Goal: Information Seeking & Learning: Learn about a topic

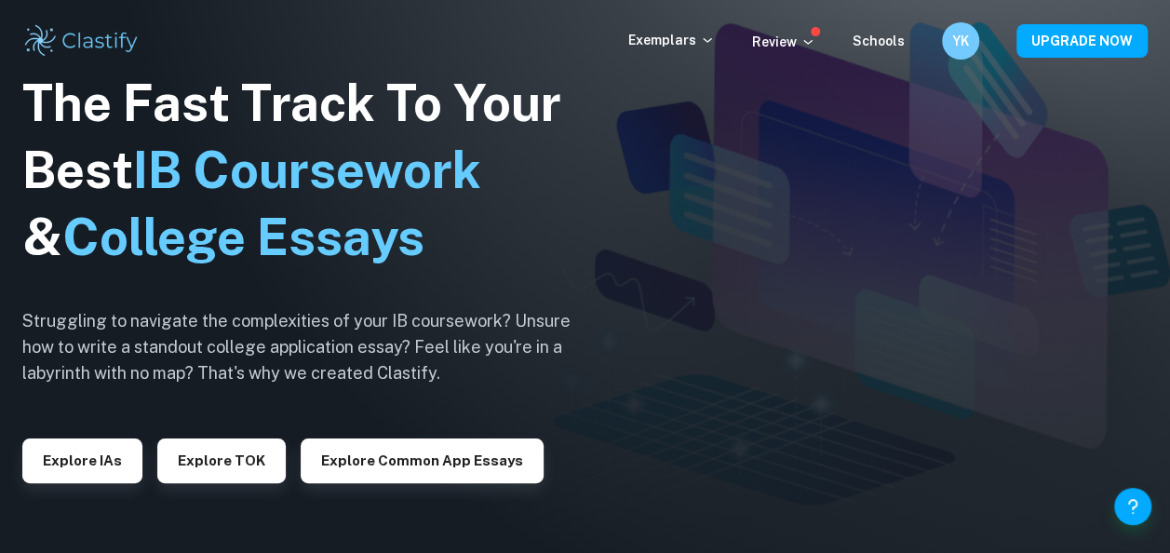
click at [820, 35] on span at bounding box center [815, 31] width 9 height 9
click at [812, 40] on icon at bounding box center [808, 41] width 15 height 15
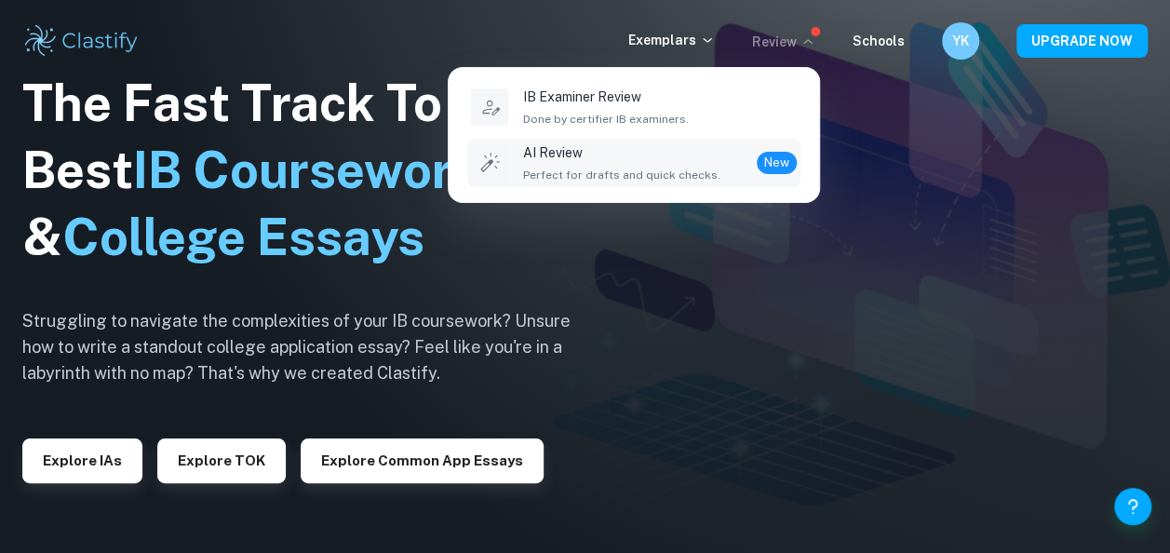
click at [562, 153] on p "AI Review" at bounding box center [621, 152] width 197 height 20
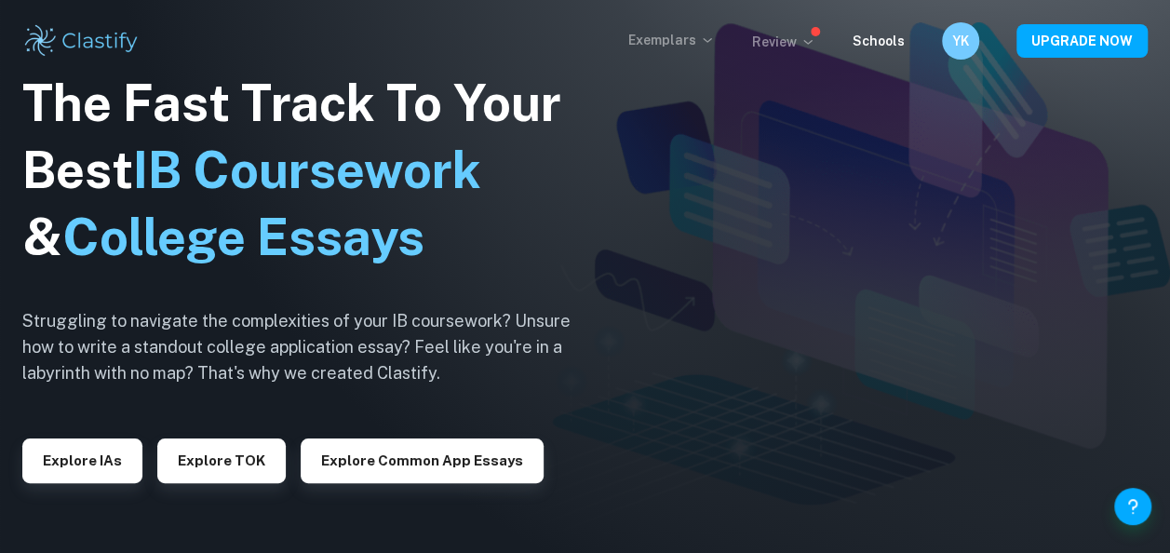
click at [649, 45] on p "Exemplars" at bounding box center [672, 40] width 87 height 20
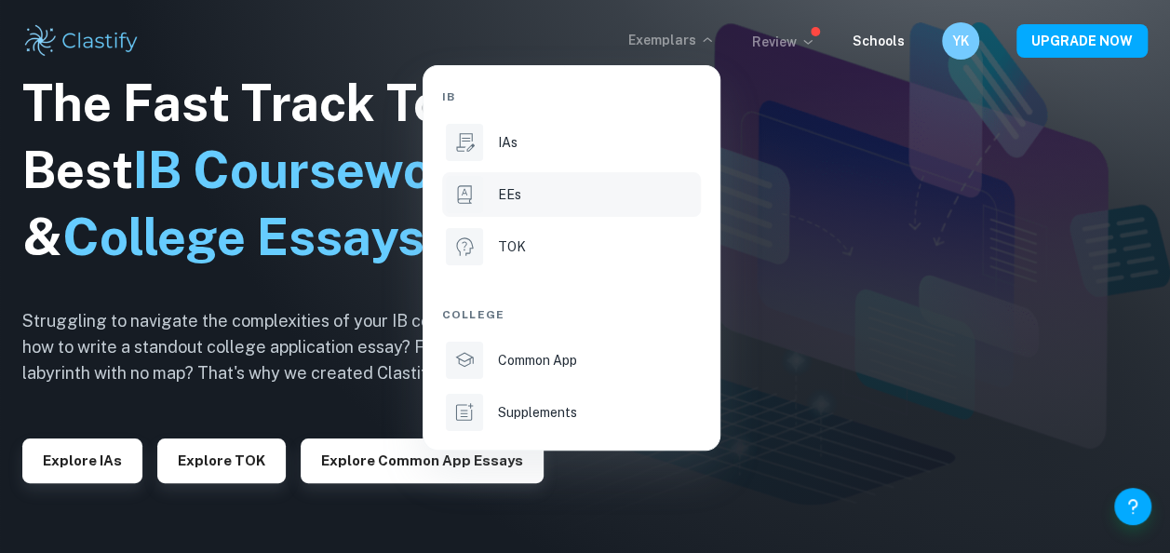
click at [469, 199] on icon at bounding box center [464, 194] width 14 height 19
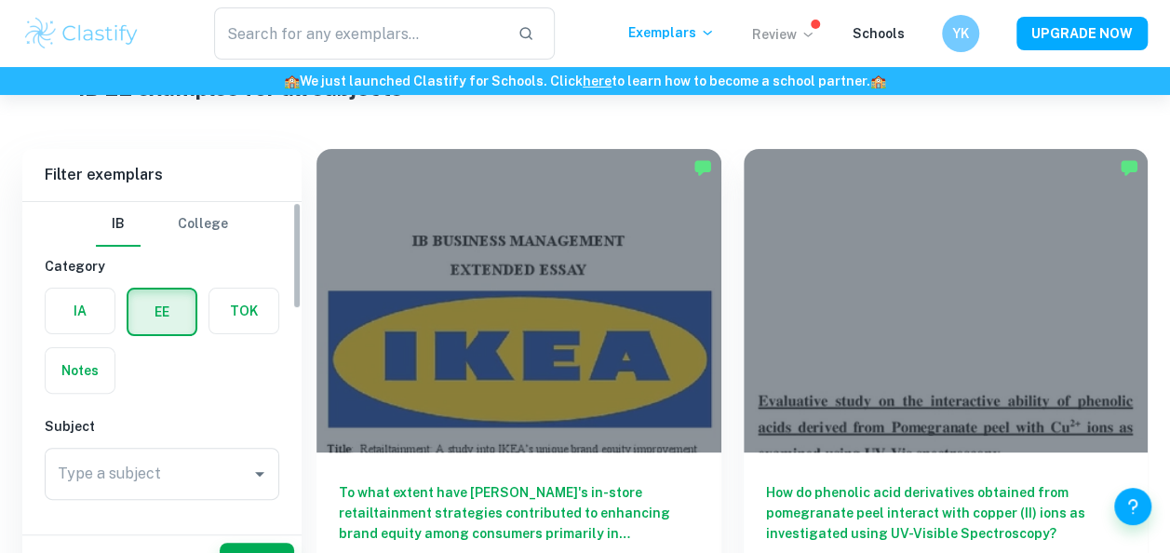
scroll to position [128, 0]
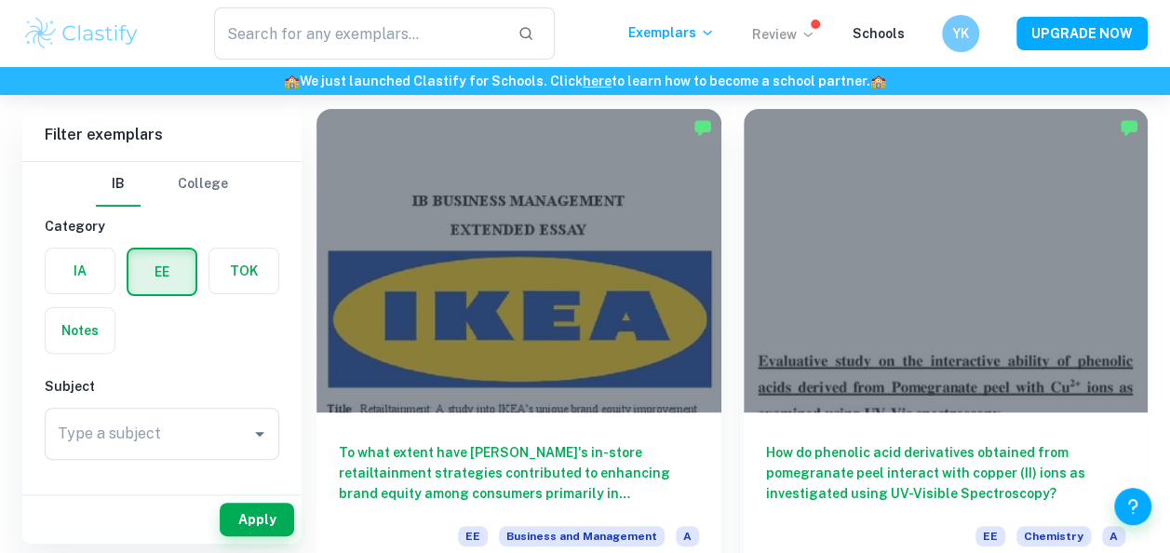
click at [144, 461] on div "Type a subject Type a subject" at bounding box center [162, 438] width 235 height 60
click at [118, 440] on input "Type a subject" at bounding box center [148, 433] width 190 height 35
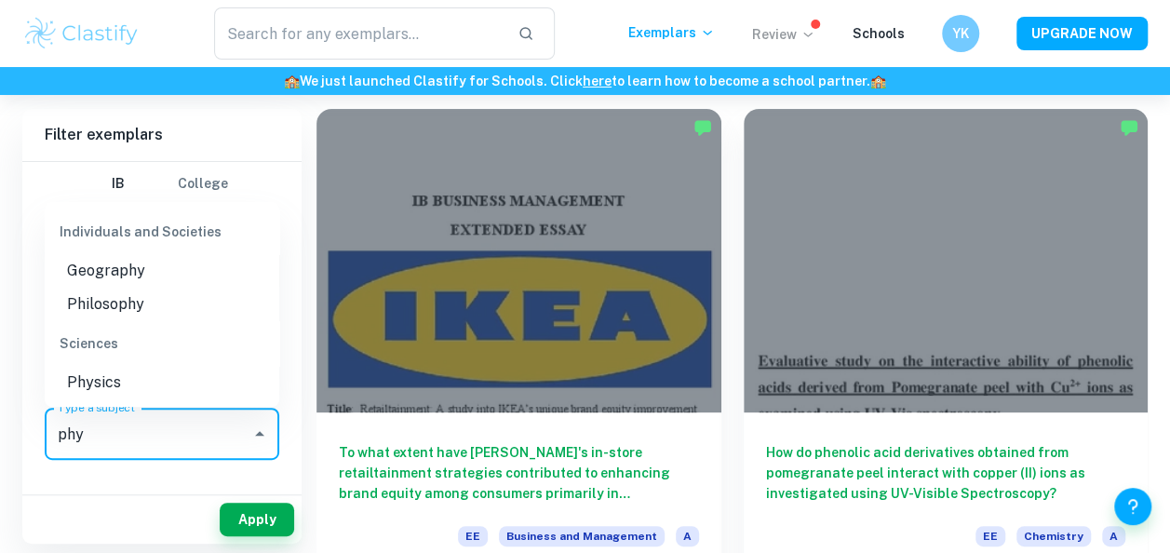
click at [112, 387] on li "Physics" at bounding box center [162, 383] width 235 height 34
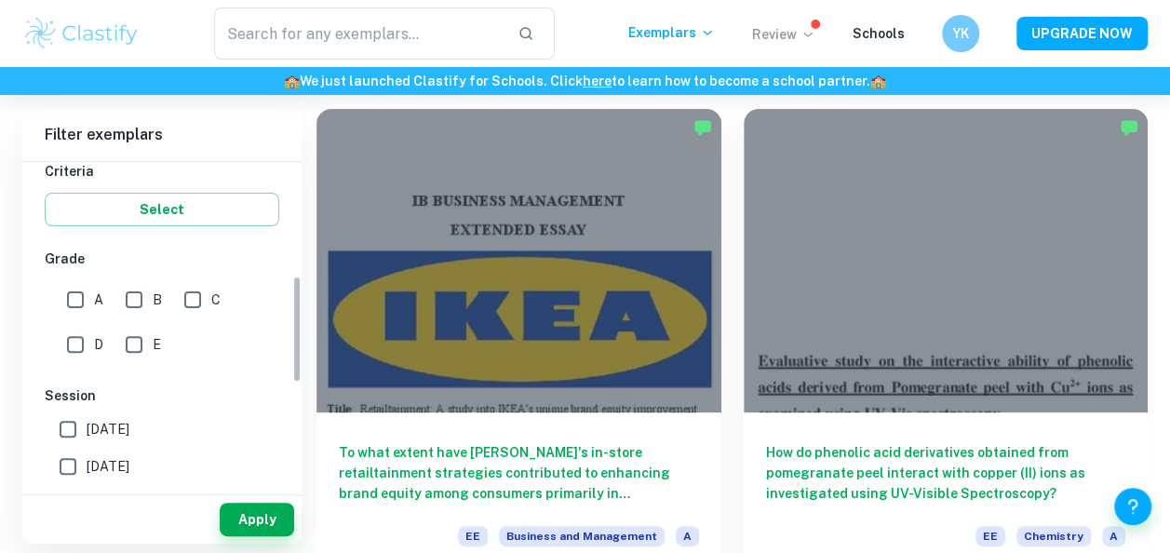
scroll to position [350, 0]
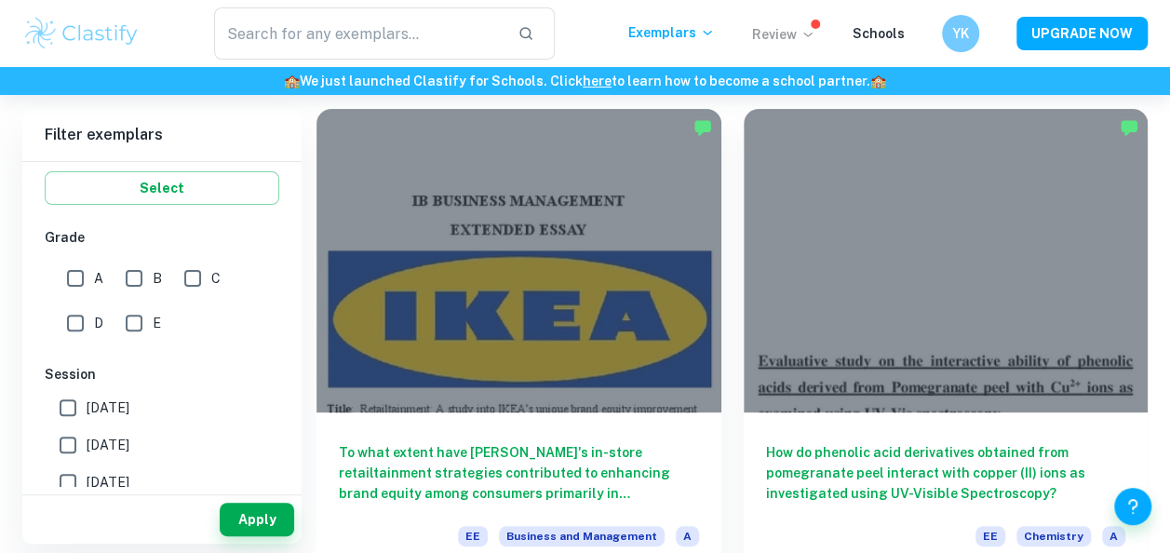
type input "Physics"
click at [80, 279] on input "A" at bounding box center [75, 278] width 37 height 37
checkbox input "true"
click at [132, 287] on input "B" at bounding box center [133, 278] width 37 height 37
checkbox input "true"
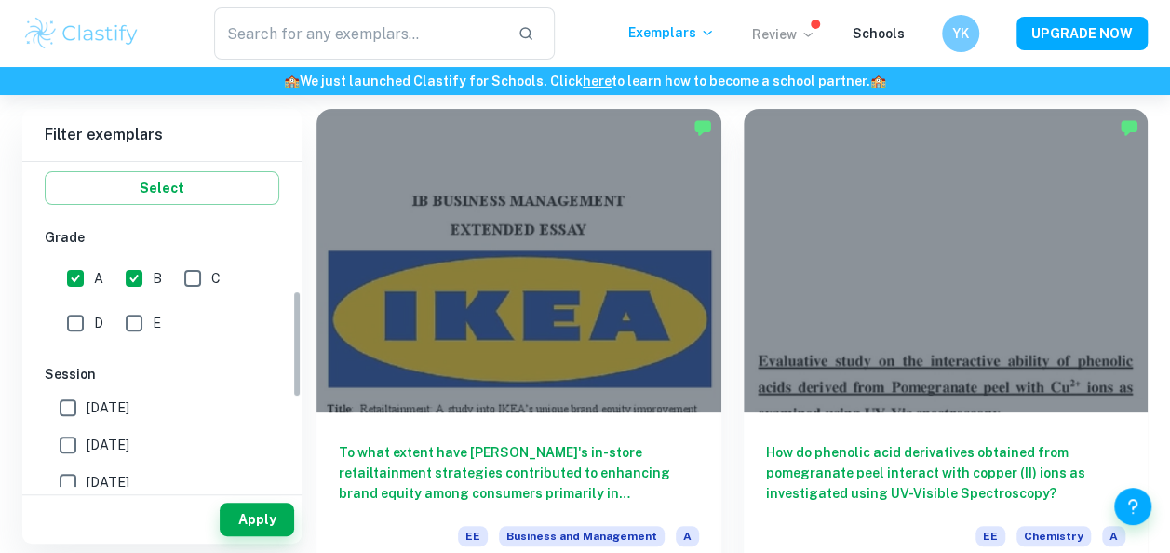
scroll to position [428, 0]
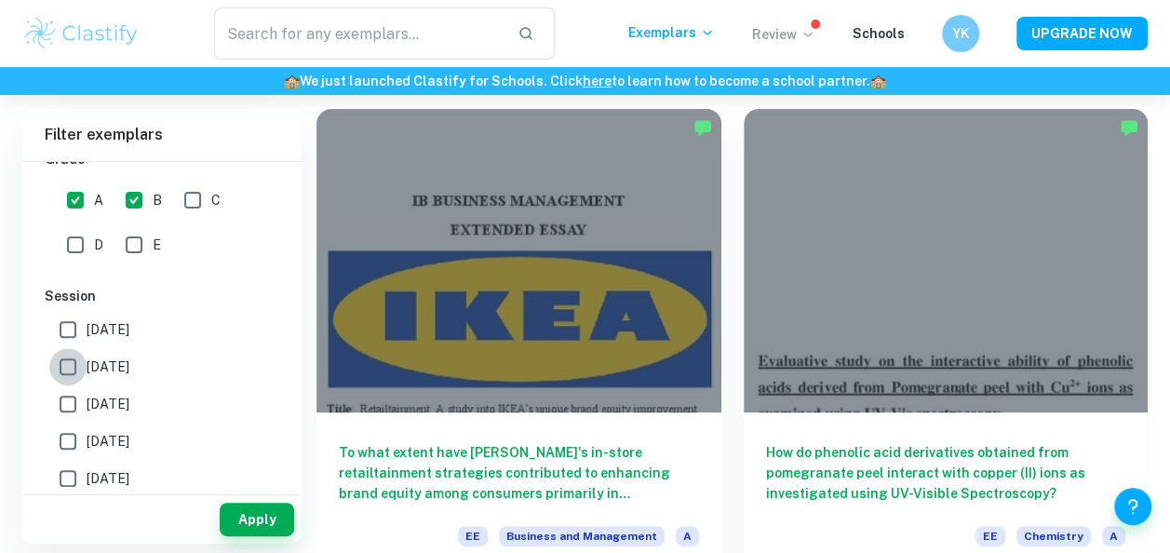
click at [85, 378] on input "[DATE]" at bounding box center [67, 366] width 37 height 37
checkbox input "true"
click at [87, 402] on span "[DATE]" at bounding box center [108, 404] width 43 height 20
click at [87, 402] on input "[DATE]" at bounding box center [67, 403] width 37 height 37
checkbox input "true"
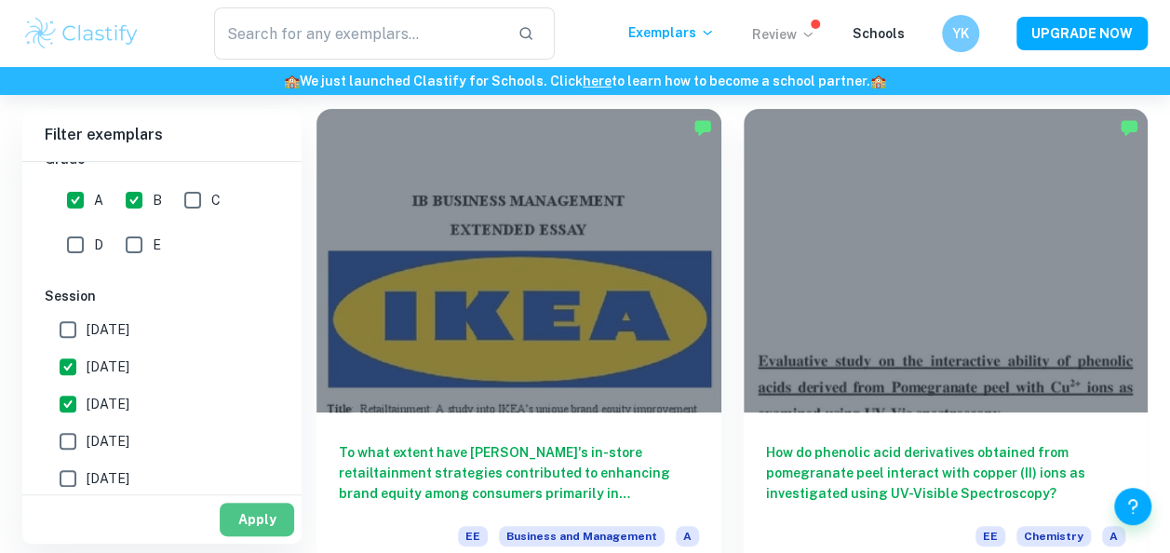
click at [268, 515] on button "Apply" at bounding box center [257, 520] width 74 height 34
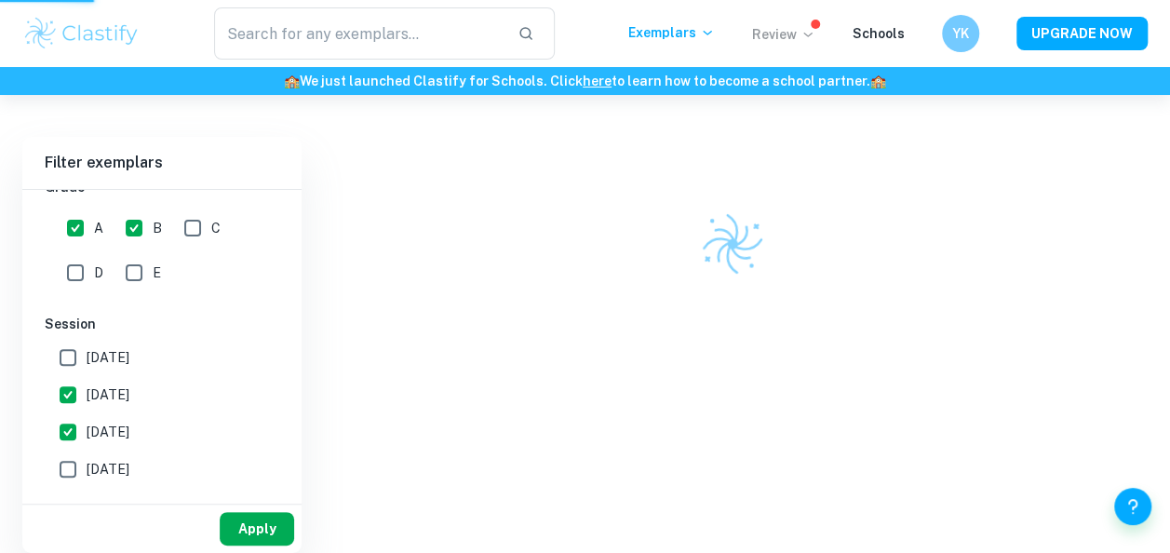
scroll to position [95, 0]
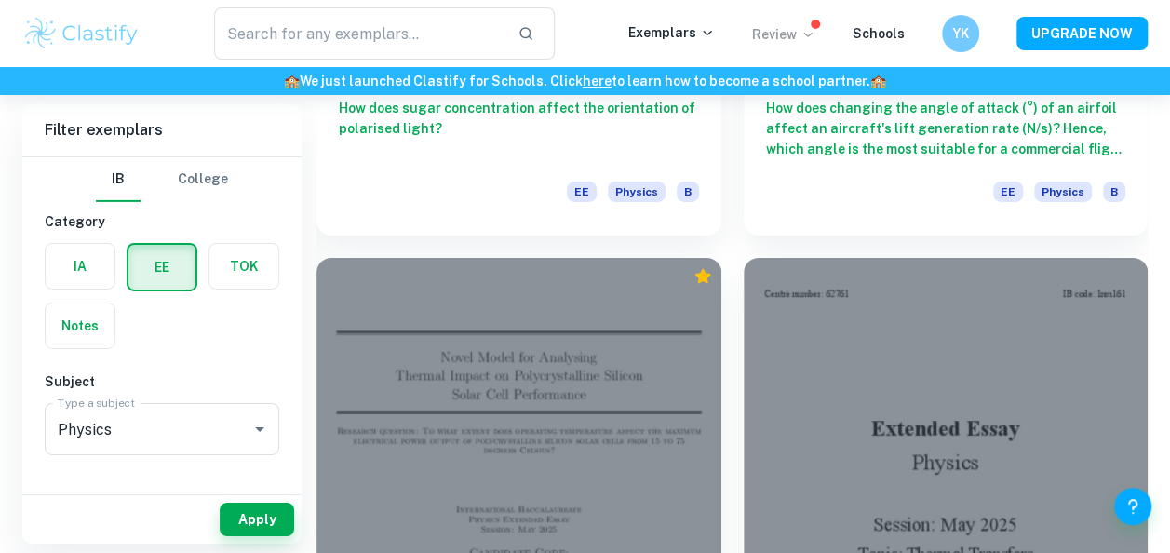
scroll to position [3114, 0]
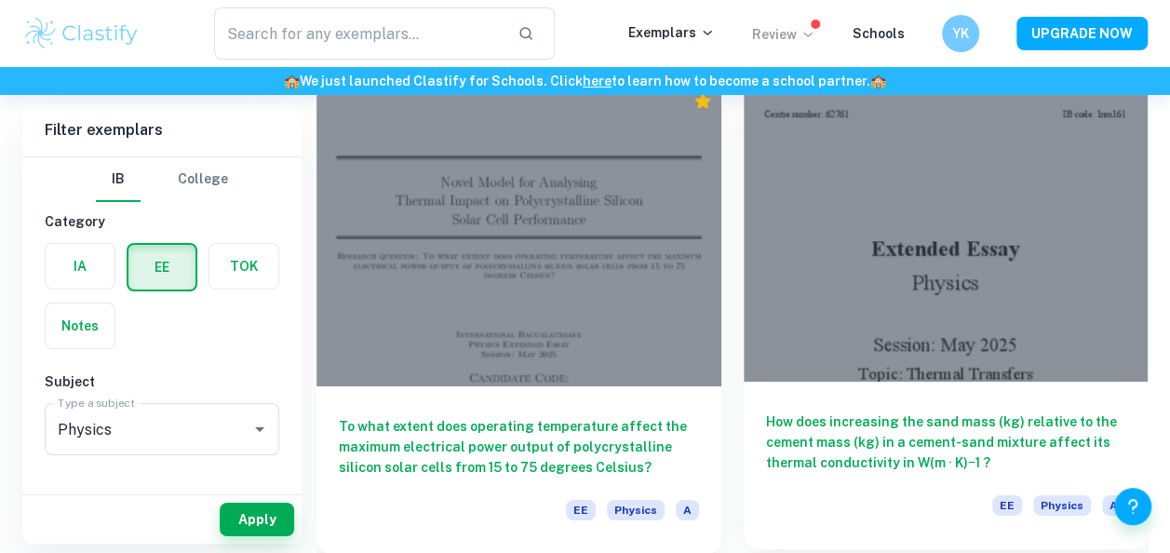
click at [954, 241] on div at bounding box center [946, 230] width 405 height 304
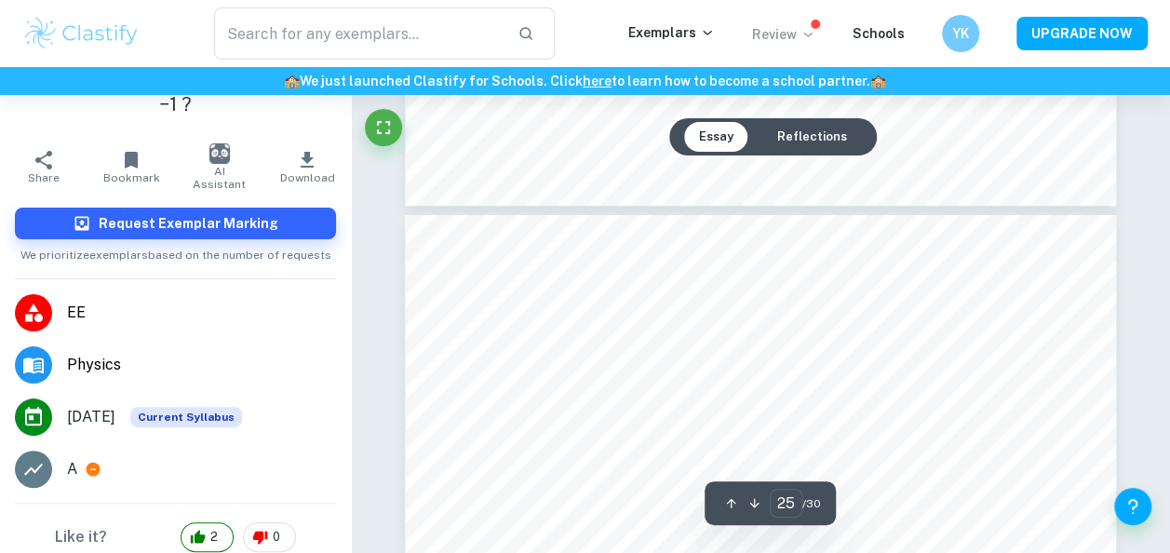
scroll to position [123, 0]
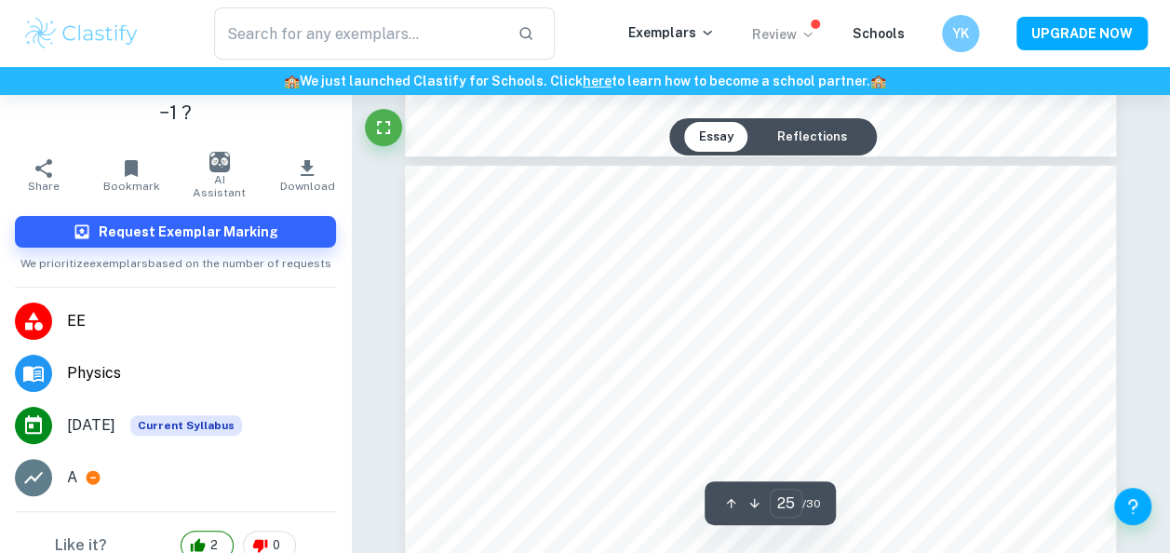
type input "24"
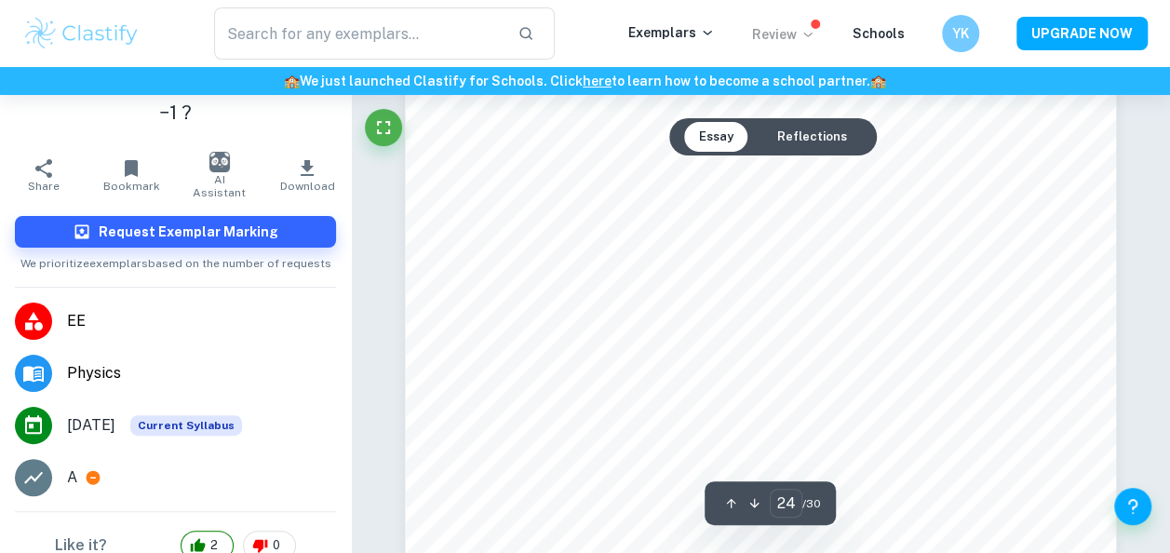
scroll to position [24230, 0]
